Goal: Information Seeking & Learning: Learn about a topic

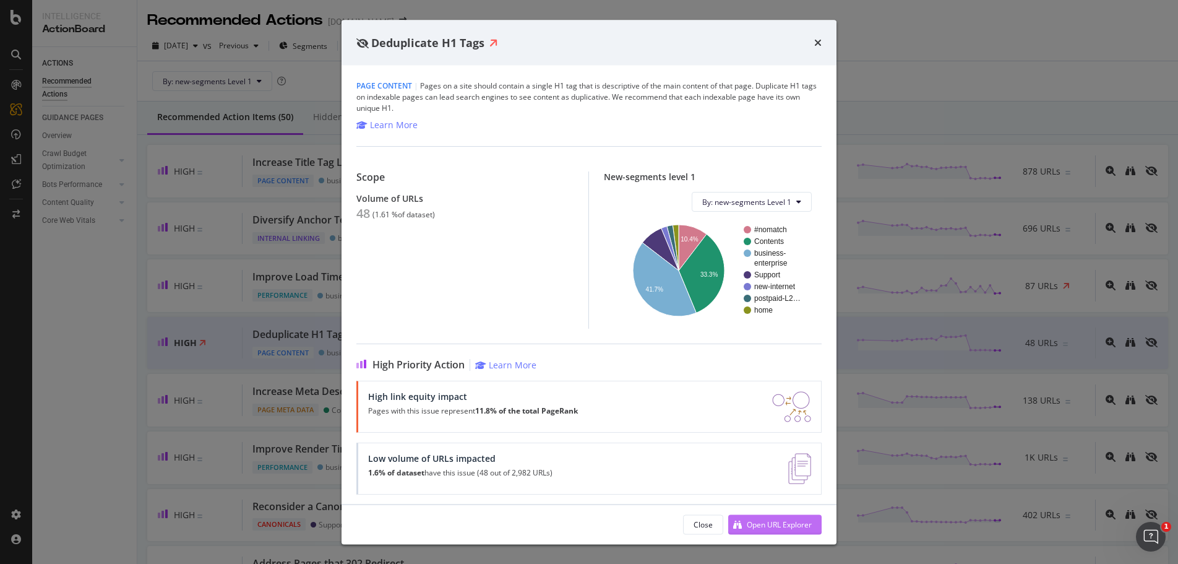
click at [772, 522] on div "Open URL Explorer" at bounding box center [779, 523] width 65 height 11
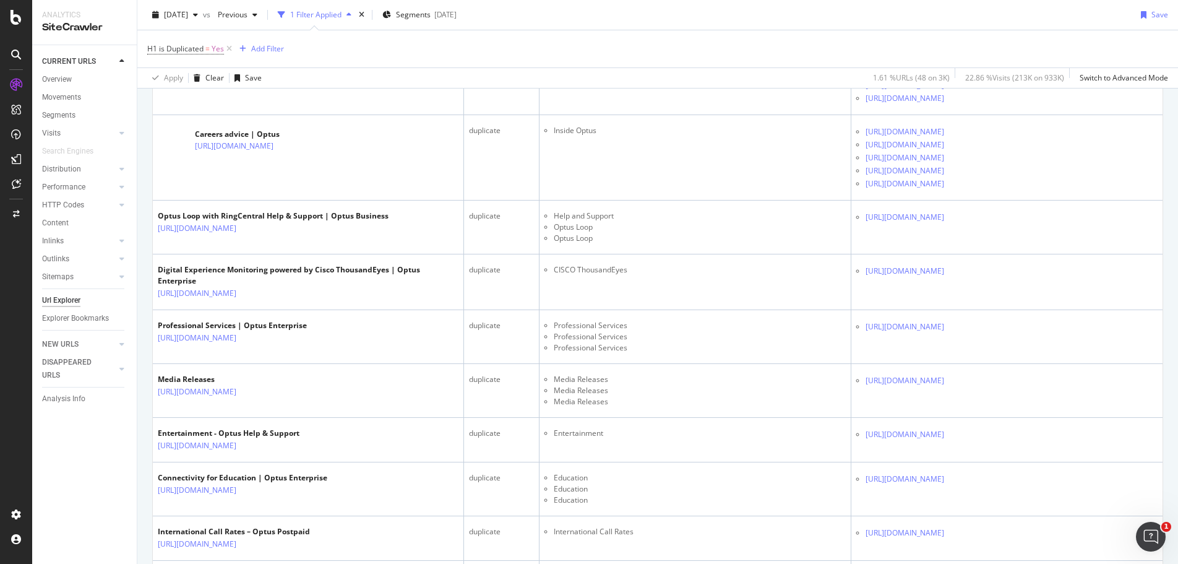
scroll to position [1807, 0]
